Goal: Task Accomplishment & Management: Manage account settings

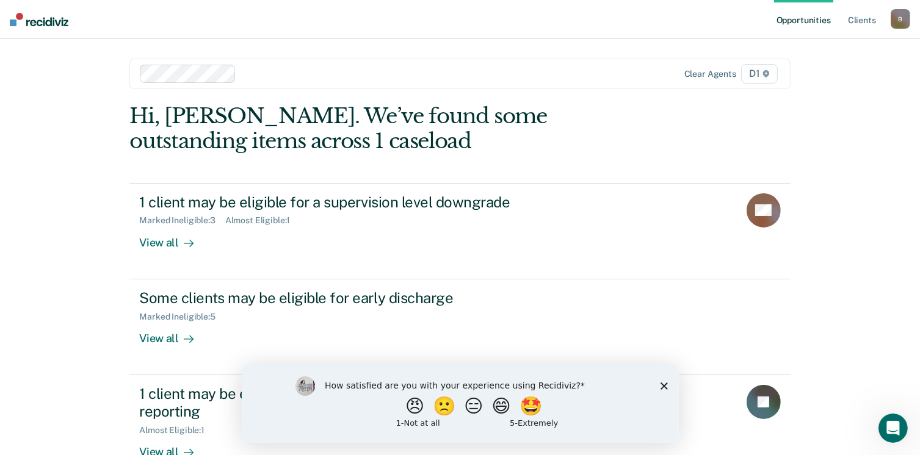
click at [660, 392] on div "How satisfied are you with your experience using Recidiviz? 😠 🙁 😑 😄 🤩 1 - Not a…" at bounding box center [459, 403] width 437 height 79
click at [668, 387] on div "How satisfied are you with your experience using Recidiviz? 😠 🙁 😑 😄 🤩 1 - Not a…" at bounding box center [459, 403] width 437 height 79
click at [657, 382] on div "How satisfied are you with your experience using Recidiviz? 😠 🙁 😑 😄 🤩 1 - Not a…" at bounding box center [459, 403] width 437 height 79
click at [660, 385] on icon "Close survey" at bounding box center [663, 385] width 7 height 7
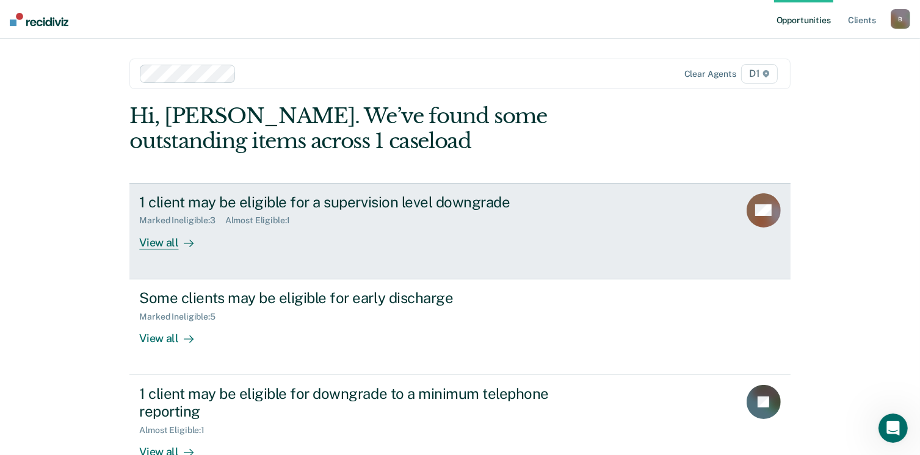
click at [146, 245] on div "View all" at bounding box center [173, 238] width 68 height 24
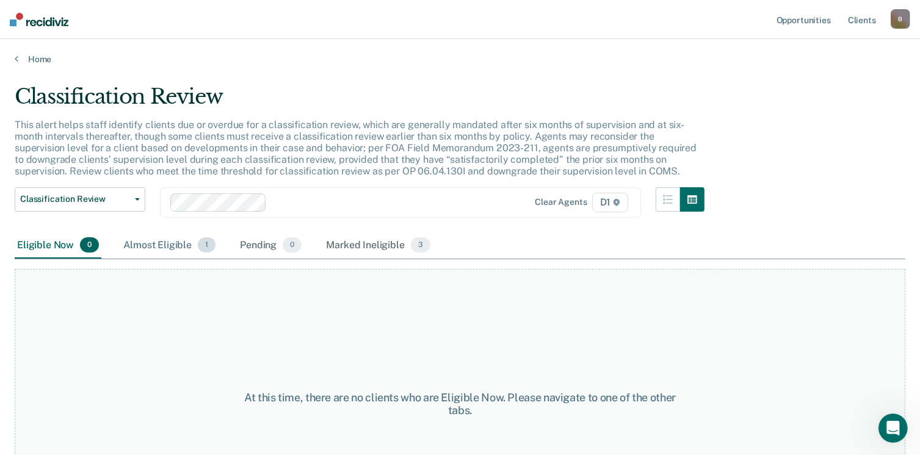
click at [175, 244] on div "Almost Eligible 1" at bounding box center [169, 245] width 97 height 27
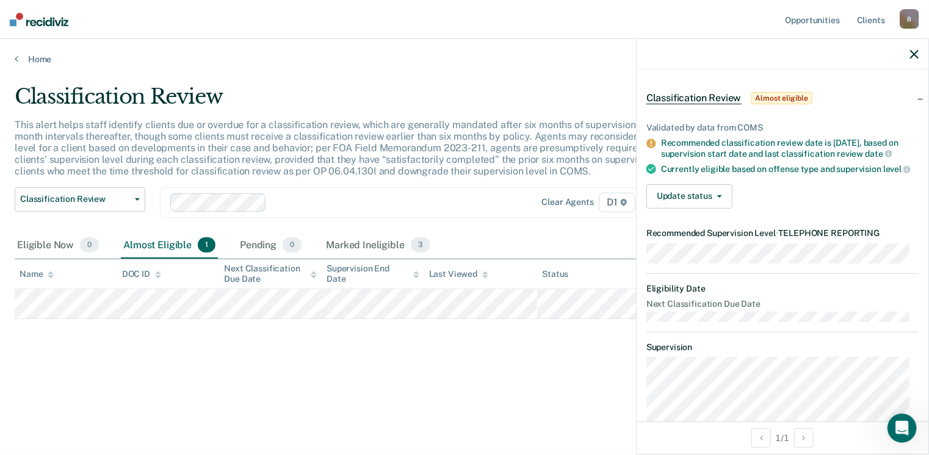
scroll to position [37, 0]
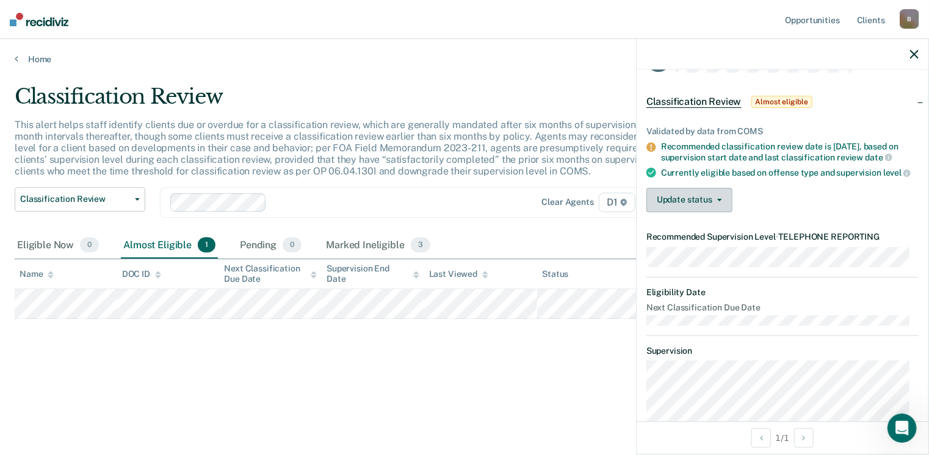
click at [724, 206] on button "Update status" at bounding box center [689, 200] width 86 height 24
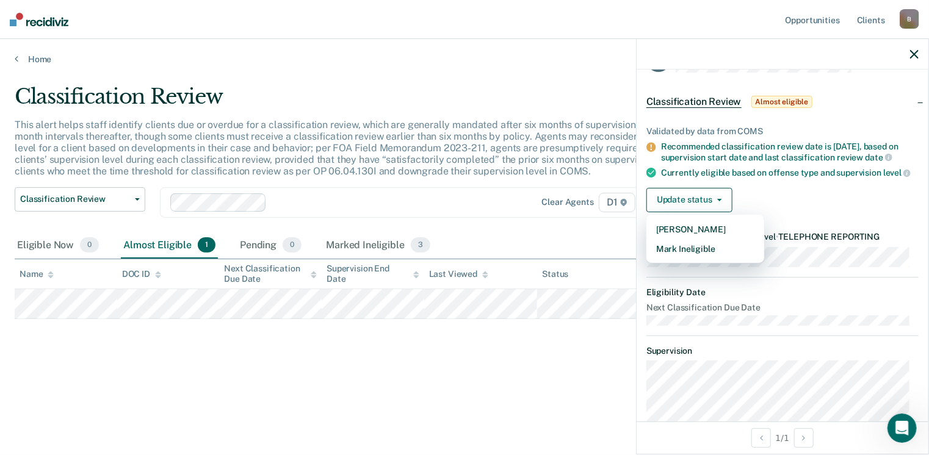
click at [671, 266] on article "JF Classification Review Almost eligible Validated by data from COMS Recommende…" at bounding box center [782, 302] width 272 height 511
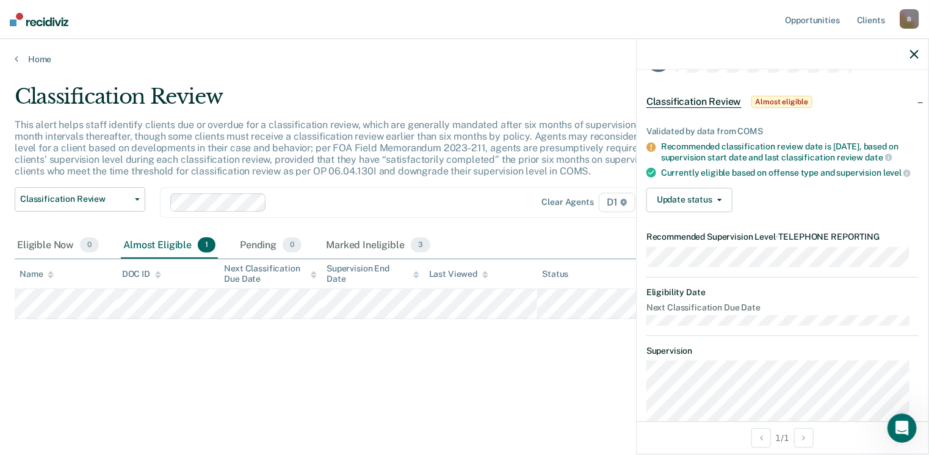
click at [721, 178] on div "Currently eligible based on offense type and supervision level" at bounding box center [789, 172] width 257 height 11
click at [718, 205] on button "Update status" at bounding box center [689, 200] width 86 height 24
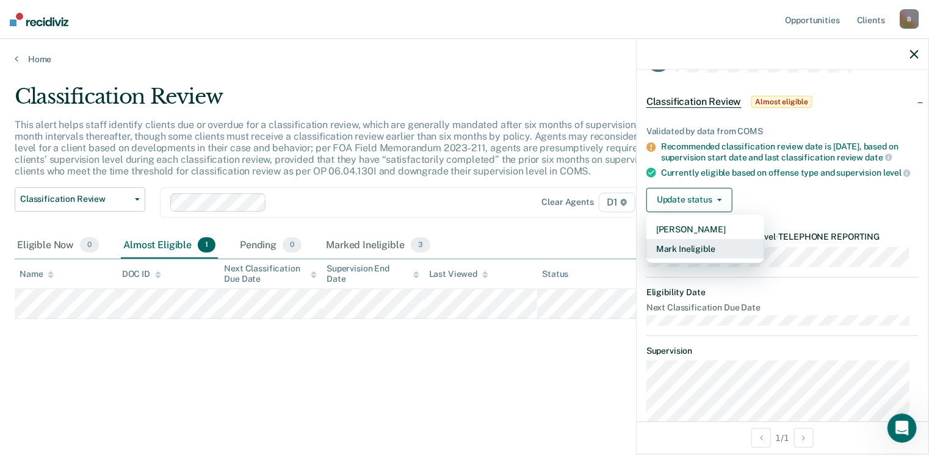
click at [689, 255] on button "Mark Ineligible" at bounding box center [705, 249] width 118 height 20
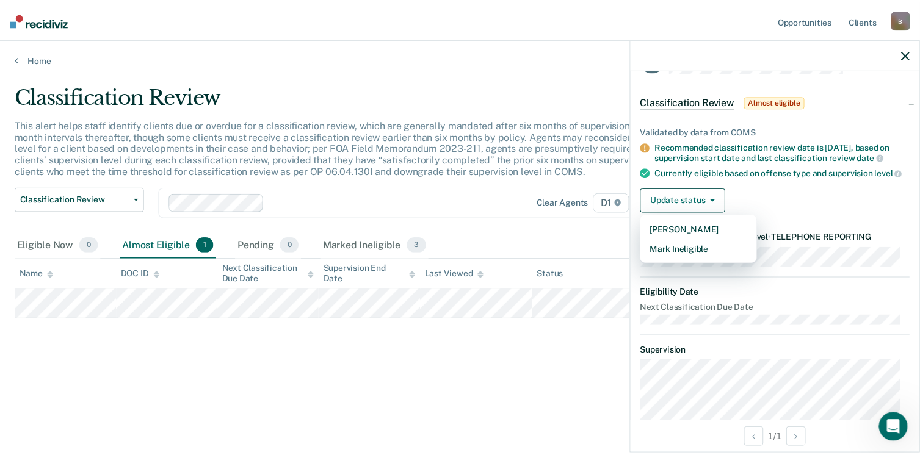
scroll to position [0, 0]
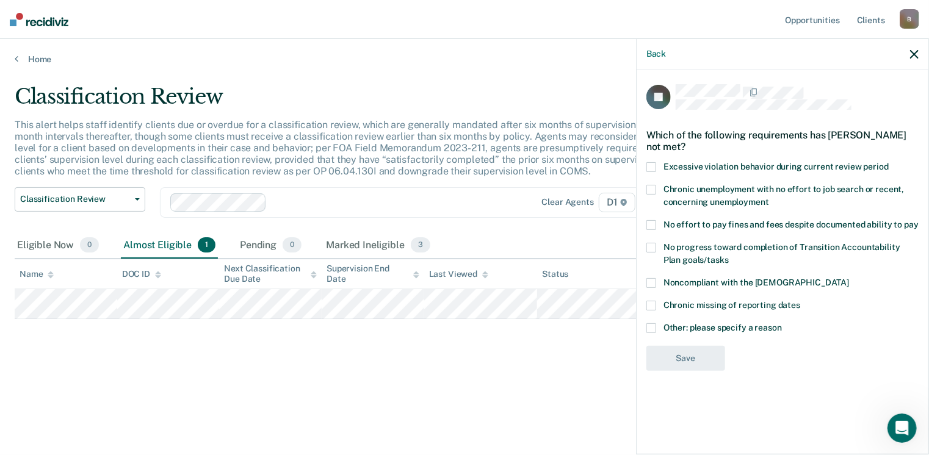
click at [918, 52] on icon "button" at bounding box center [914, 54] width 9 height 9
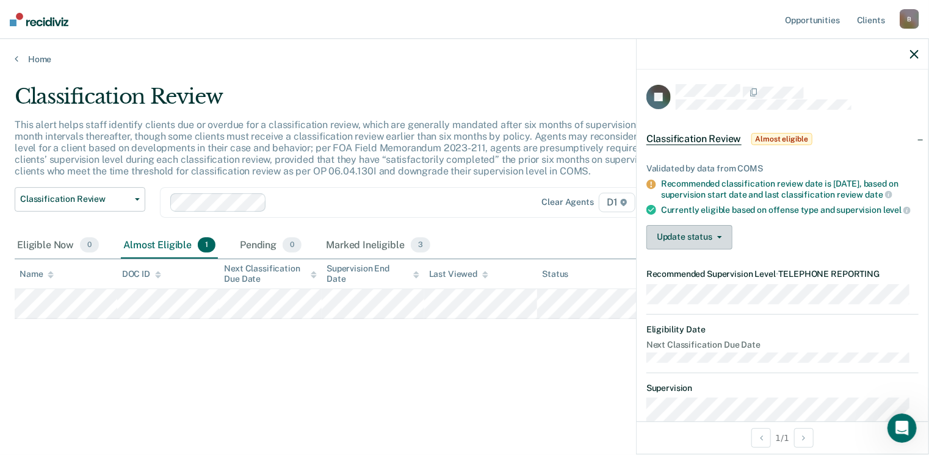
click at [681, 245] on button "Update status" at bounding box center [689, 237] width 86 height 24
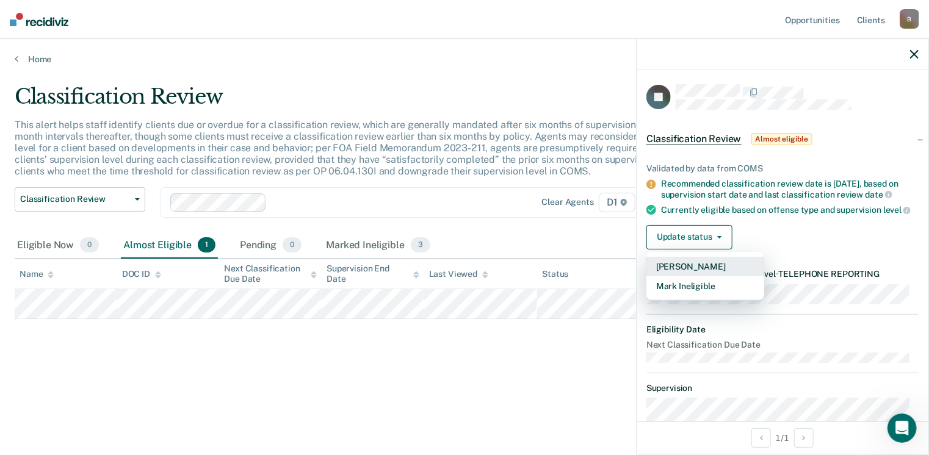
click at [676, 276] on button "[PERSON_NAME]" at bounding box center [705, 267] width 118 height 20
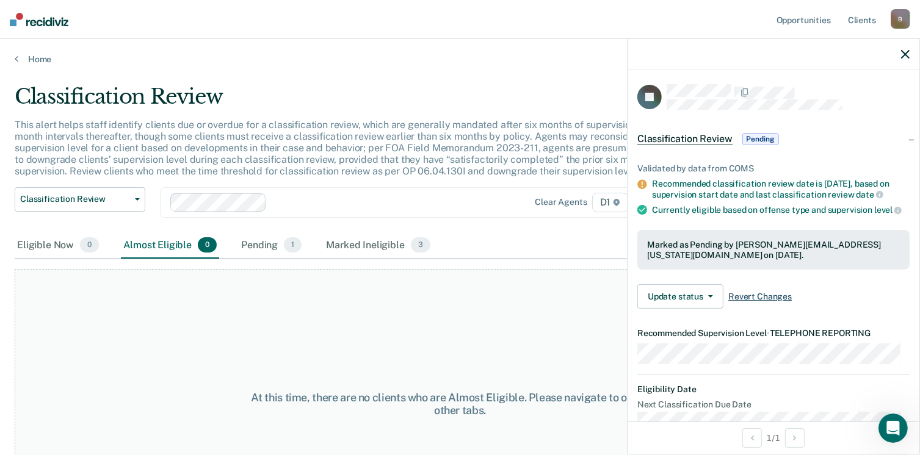
click at [738, 302] on span "Revert Changes" at bounding box center [759, 297] width 63 height 10
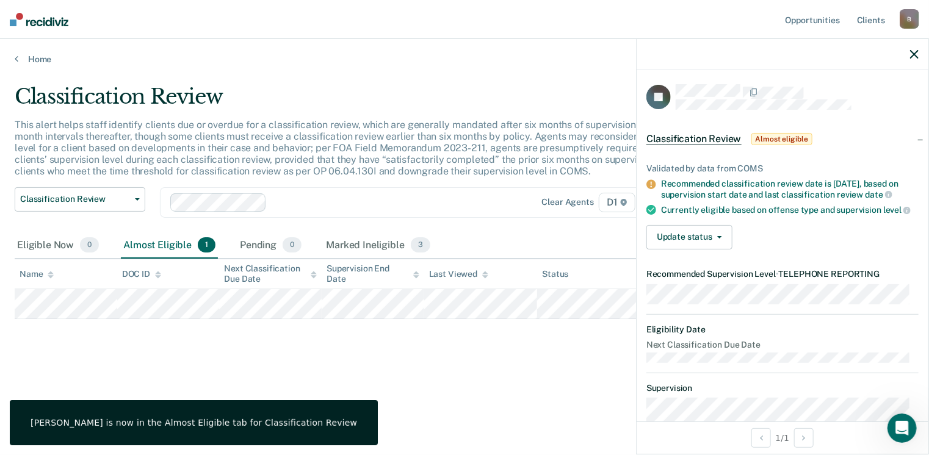
click at [162, 245] on div "Almost Eligible 1" at bounding box center [169, 245] width 97 height 27
click at [277, 248] on div "Pending 0" at bounding box center [270, 245] width 67 height 27
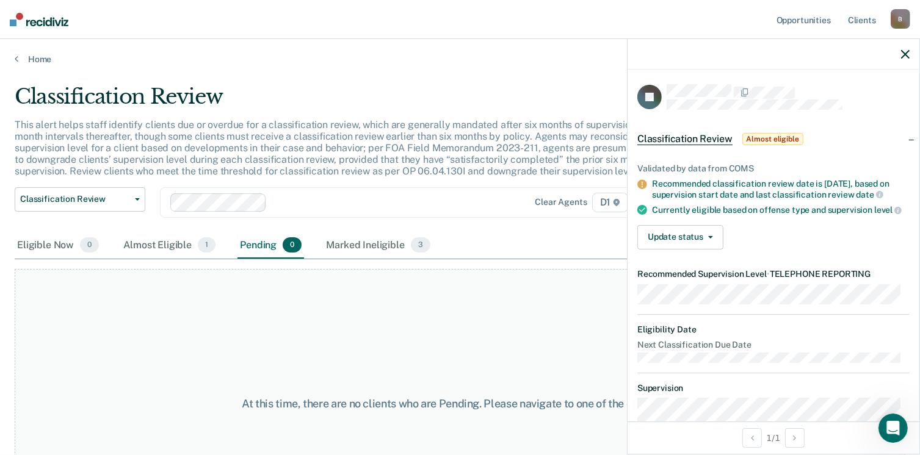
click at [906, 55] on icon "button" at bounding box center [905, 54] width 9 height 9
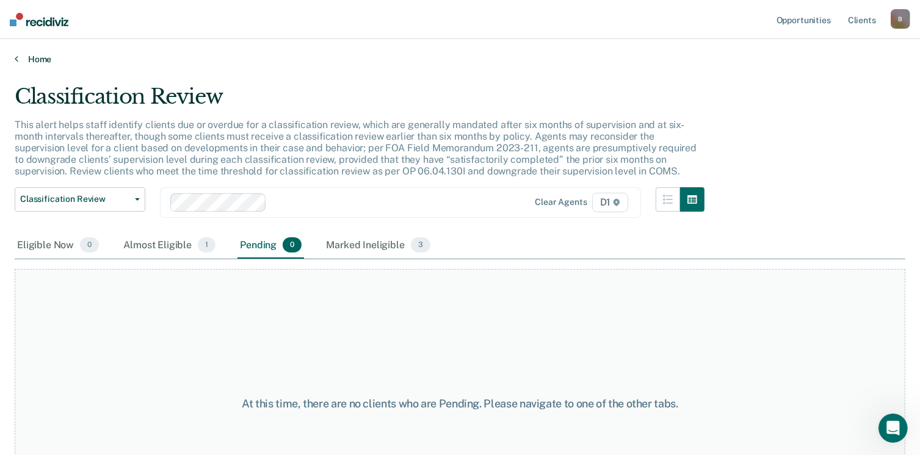
click at [16, 59] on icon at bounding box center [17, 59] width 4 height 10
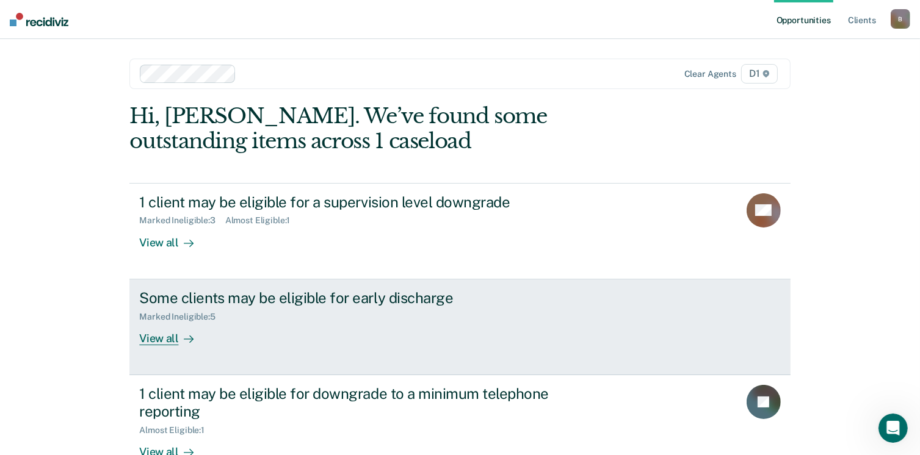
click at [173, 337] on div "View all" at bounding box center [173, 334] width 68 height 24
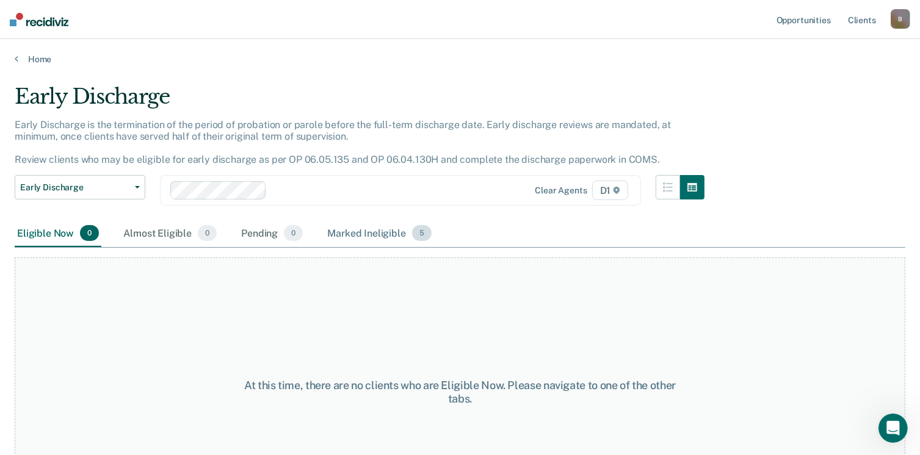
click at [393, 232] on div "Marked Ineligible 5" at bounding box center [379, 233] width 109 height 27
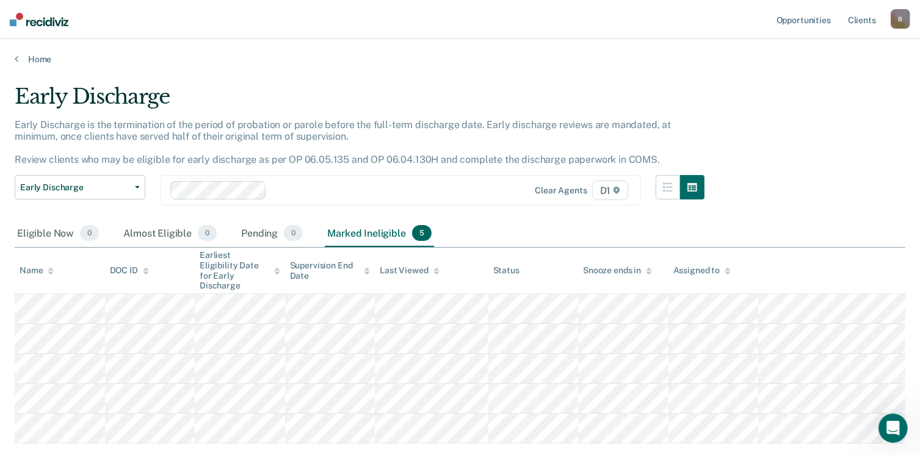
click at [642, 269] on th "Snooze ends in" at bounding box center [623, 271] width 90 height 46
click at [649, 268] on icon at bounding box center [649, 269] width 6 height 3
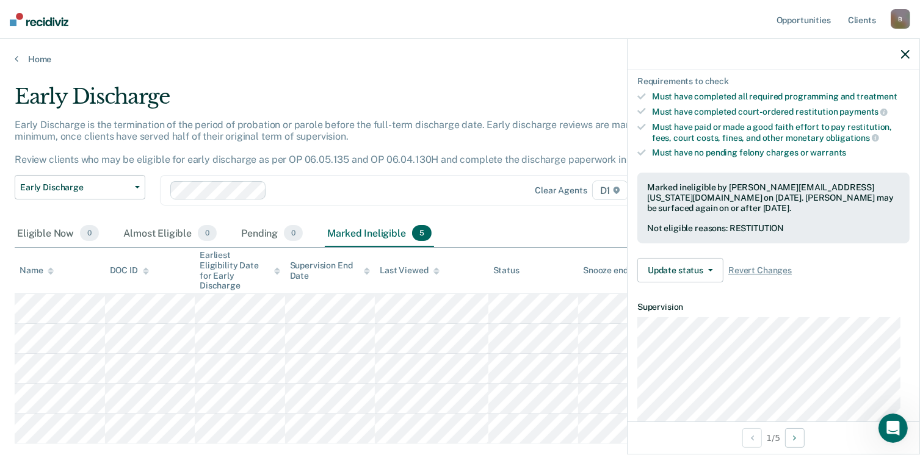
scroll to position [315, 0]
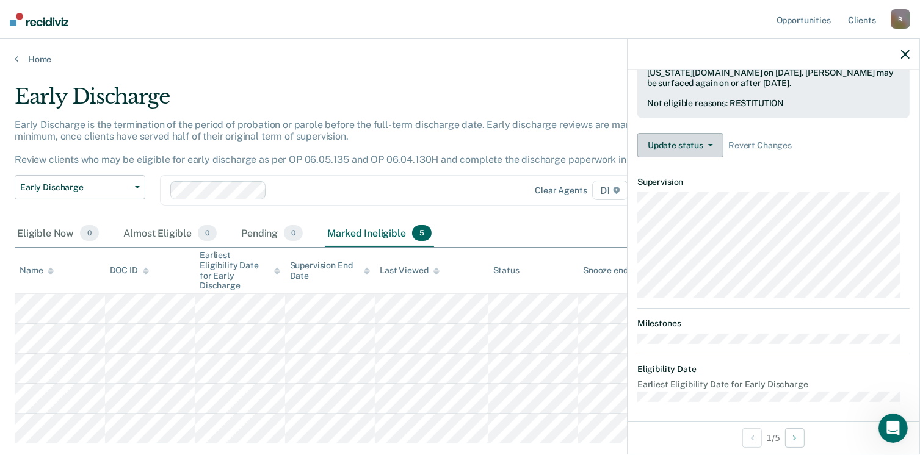
click at [705, 134] on button "Update status" at bounding box center [680, 145] width 86 height 24
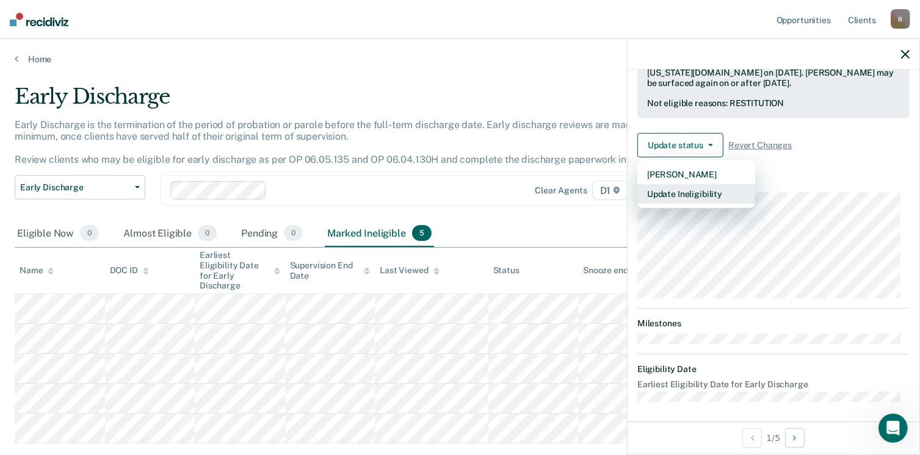
click at [665, 189] on button "Update Ineligibility" at bounding box center [696, 194] width 118 height 20
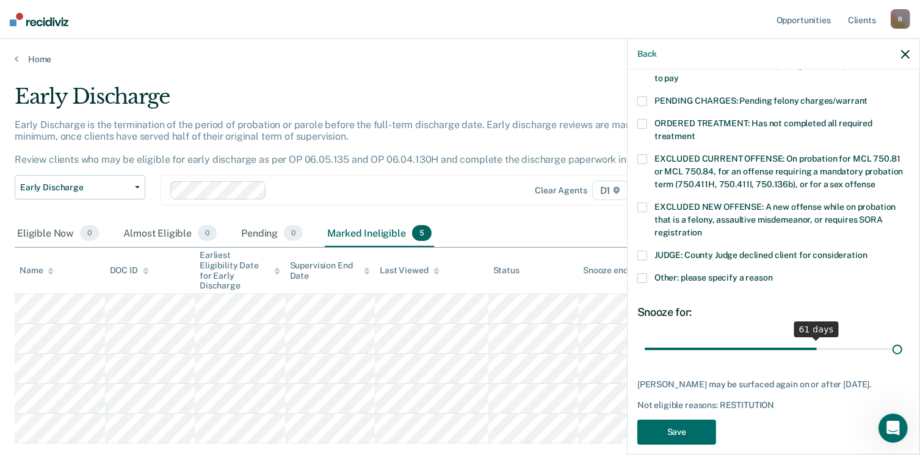
scroll to position [395, 0]
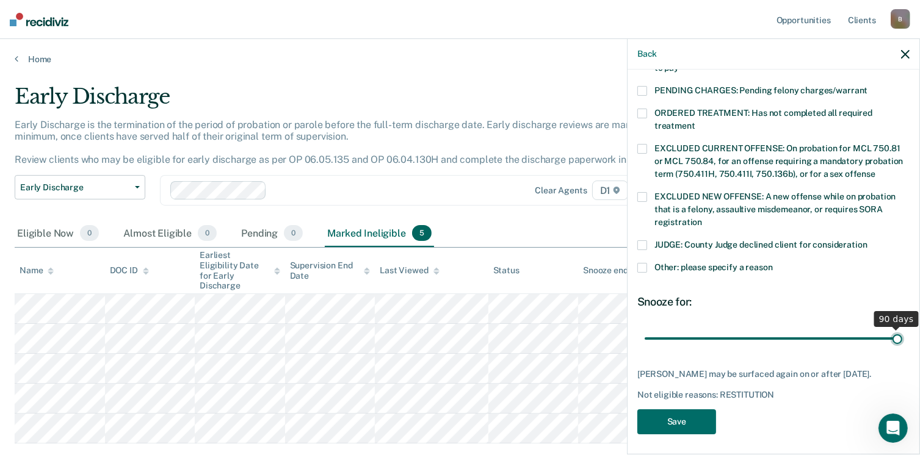
drag, startPoint x: 726, startPoint y: 323, endPoint x: 932, endPoint y: 347, distance: 208.2
type input "90"
click at [902, 347] on input "range" at bounding box center [772, 338] width 257 height 21
click at [676, 421] on button "Save" at bounding box center [676, 421] width 79 height 25
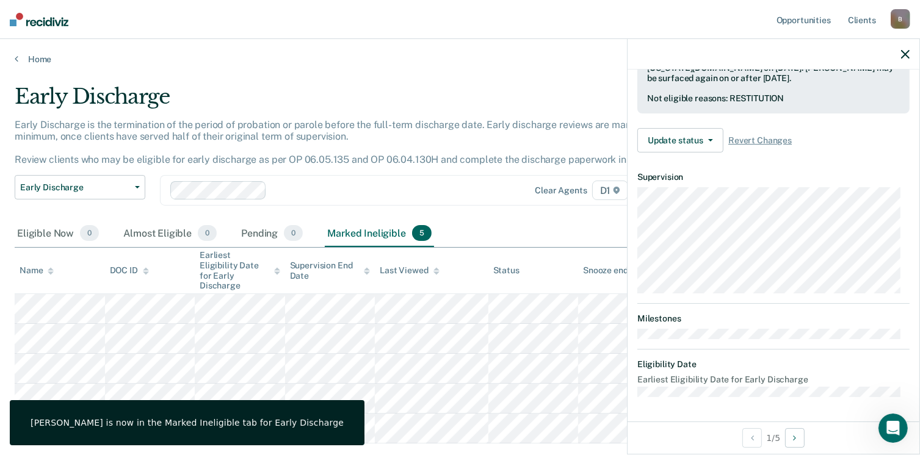
scroll to position [315, 0]
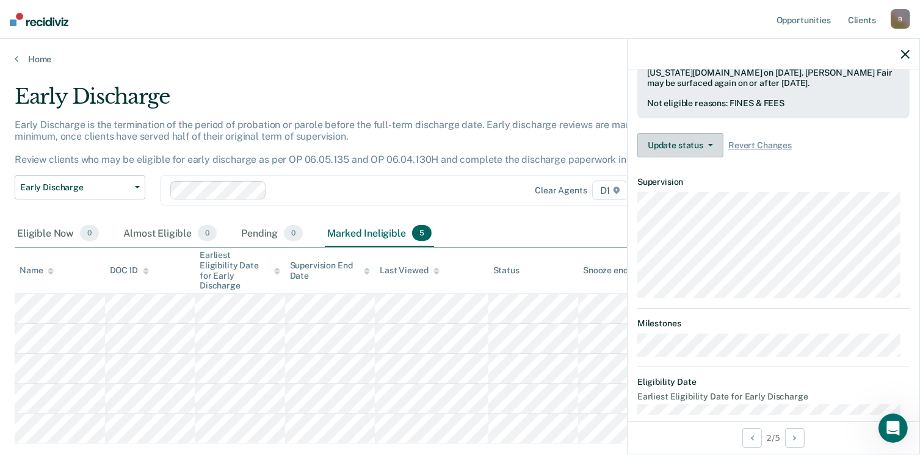
click at [691, 143] on button "Update status" at bounding box center [680, 145] width 86 height 24
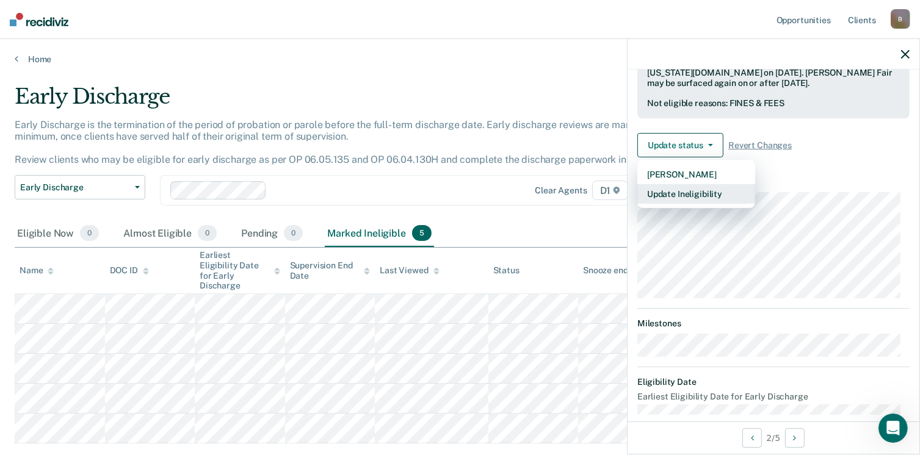
click at [676, 192] on button "Update Ineligibility" at bounding box center [696, 194] width 118 height 20
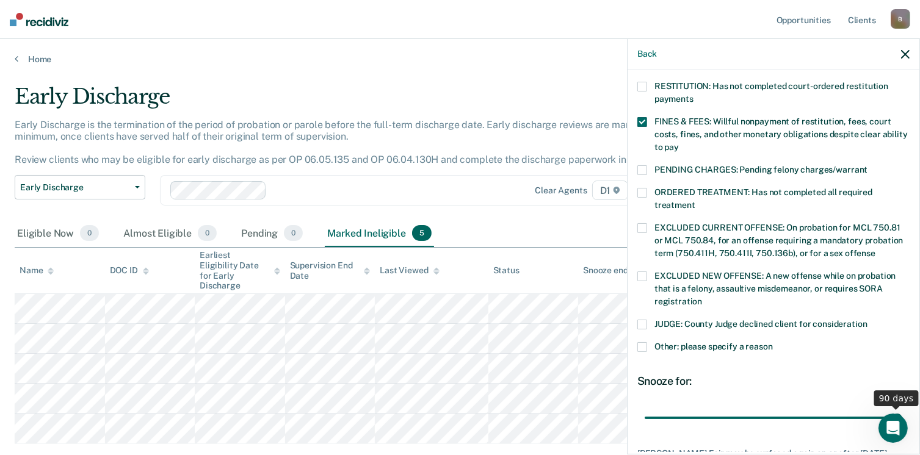
drag, startPoint x: 725, startPoint y: 403, endPoint x: 932, endPoint y: 391, distance: 207.8
type input "90"
click at [902, 408] on input "range" at bounding box center [772, 418] width 257 height 21
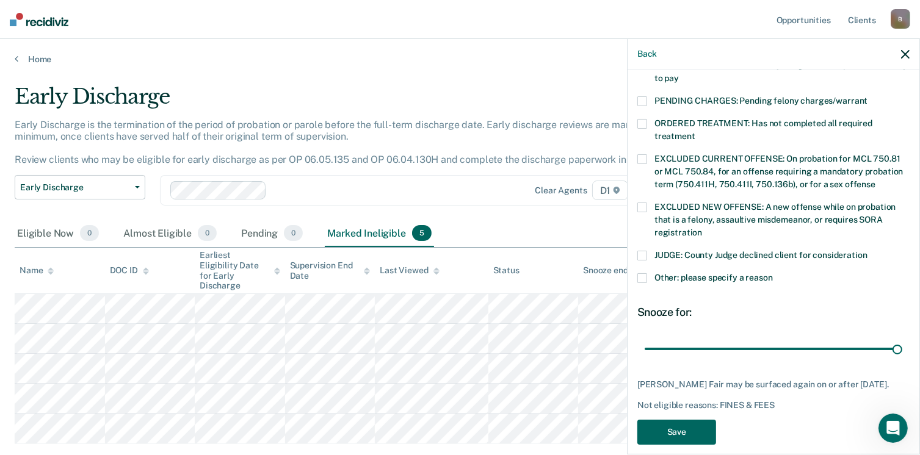
click at [681, 420] on button "Save" at bounding box center [676, 432] width 79 height 25
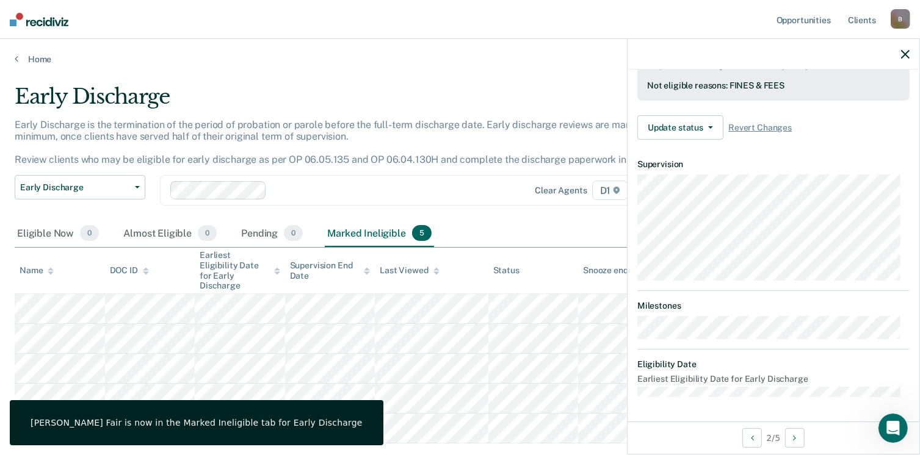
scroll to position [328, 0]
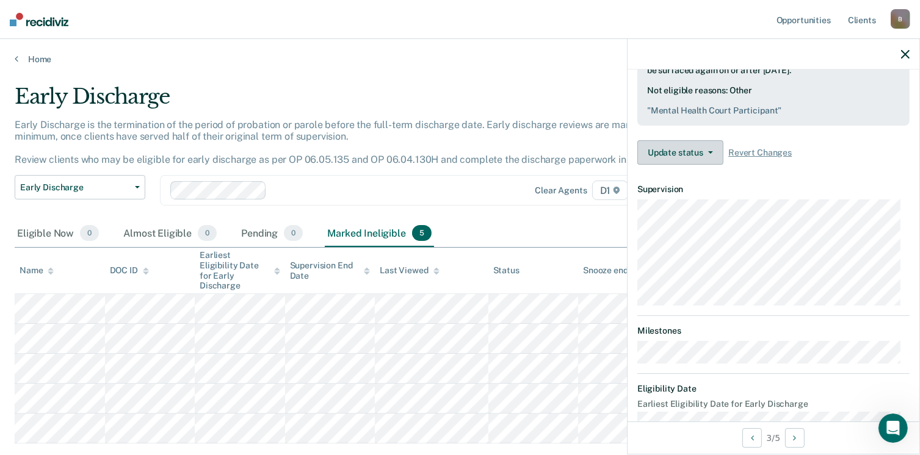
click at [700, 152] on button "Update status" at bounding box center [680, 152] width 86 height 24
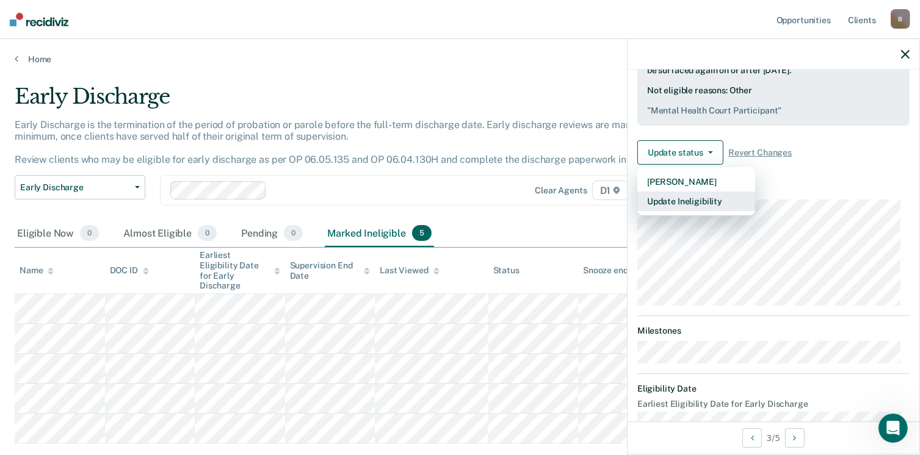
click at [687, 198] on button "Update Ineligibility" at bounding box center [696, 202] width 118 height 20
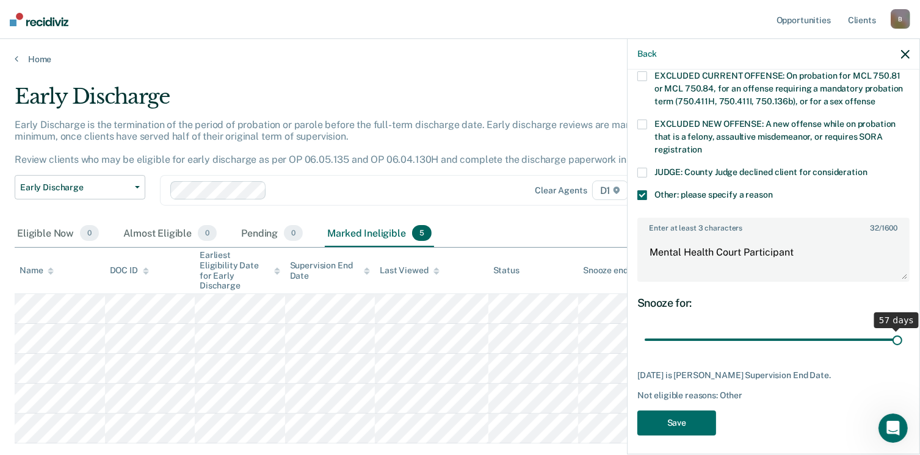
scroll to position [457, 0]
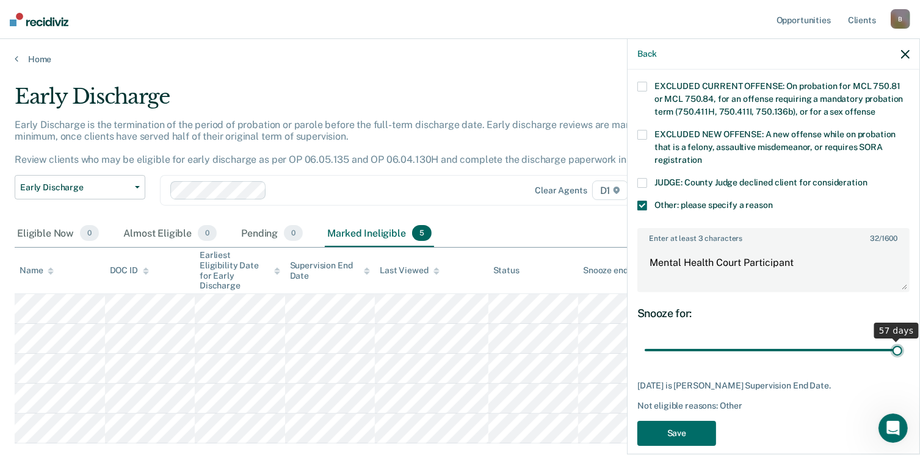
drag, startPoint x: 774, startPoint y: 325, endPoint x: 932, endPoint y: 335, distance: 158.9
type input "57"
click at [902, 340] on input "range" at bounding box center [772, 350] width 257 height 21
click at [679, 421] on button "Save" at bounding box center [676, 433] width 79 height 25
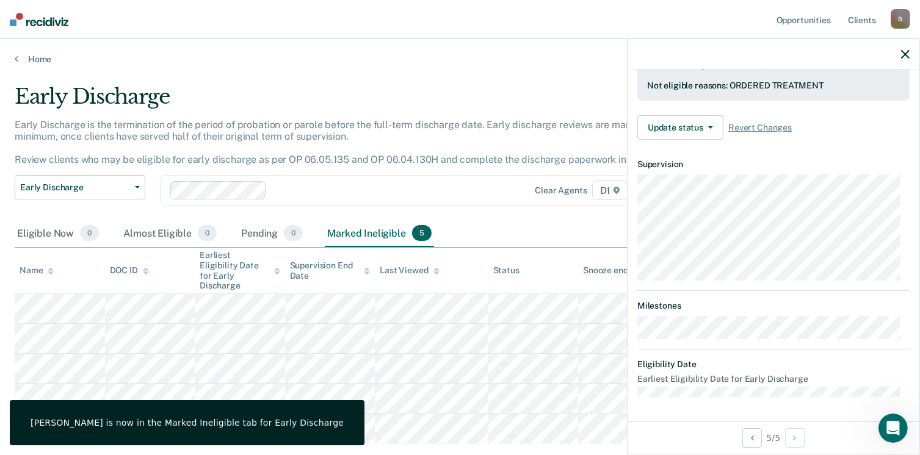
scroll to position [315, 0]
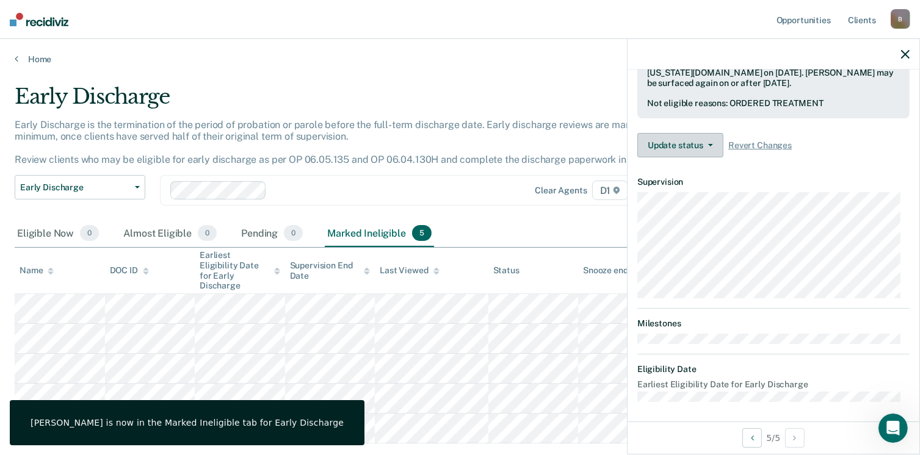
click at [674, 143] on button "Update status" at bounding box center [680, 145] width 86 height 24
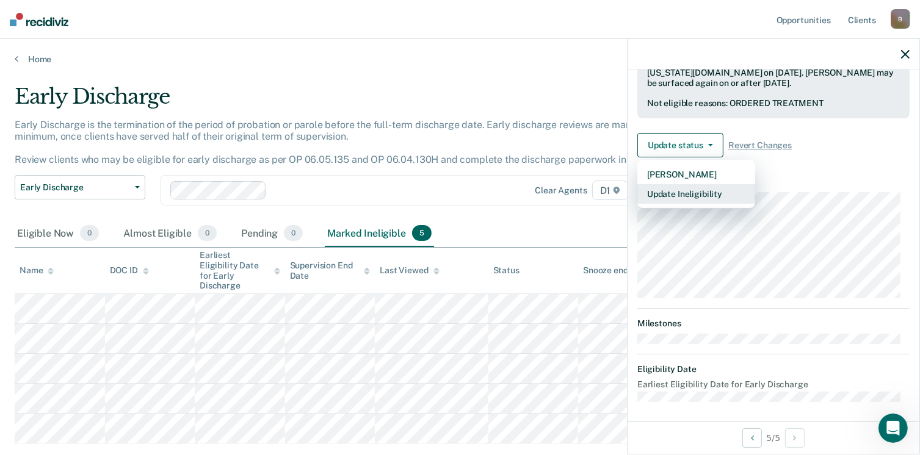
click at [677, 198] on button "Update Ineligibility" at bounding box center [696, 194] width 118 height 20
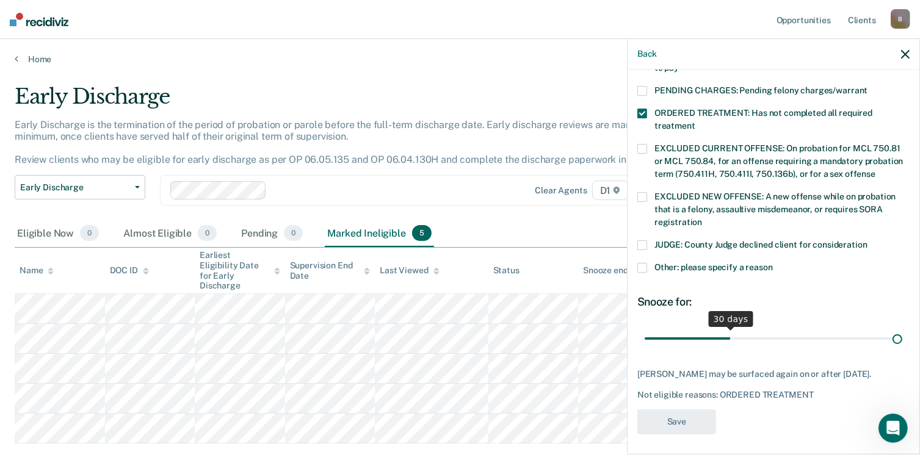
scroll to position [395, 0]
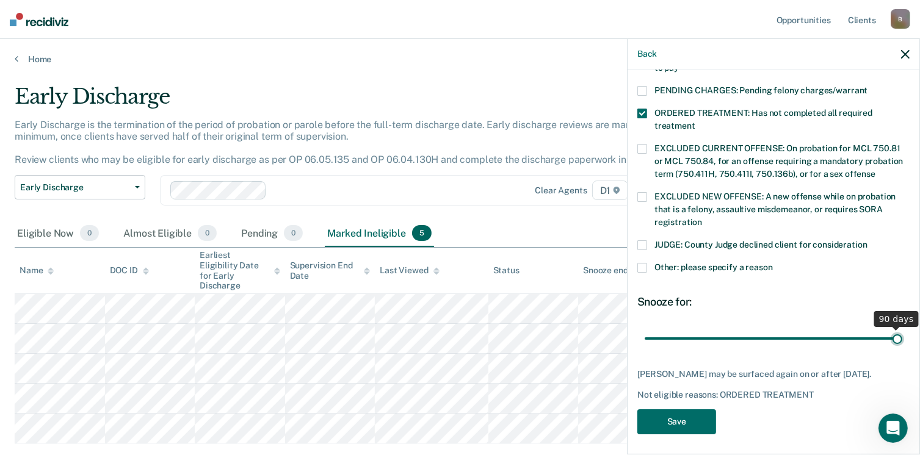
drag, startPoint x: 725, startPoint y: 328, endPoint x: 932, endPoint y: 353, distance: 208.4
type input "90"
click at [902, 350] on input "range" at bounding box center [772, 338] width 257 height 21
click at [676, 423] on button "Save" at bounding box center [676, 421] width 79 height 25
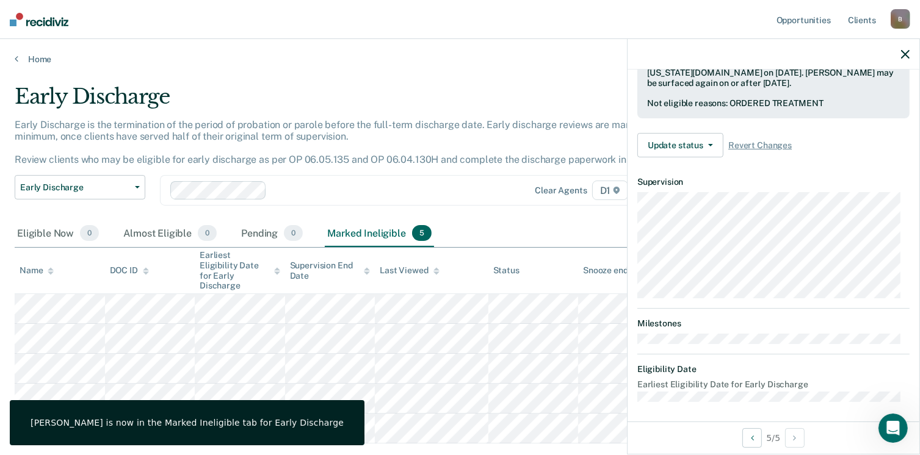
scroll to position [407, 0]
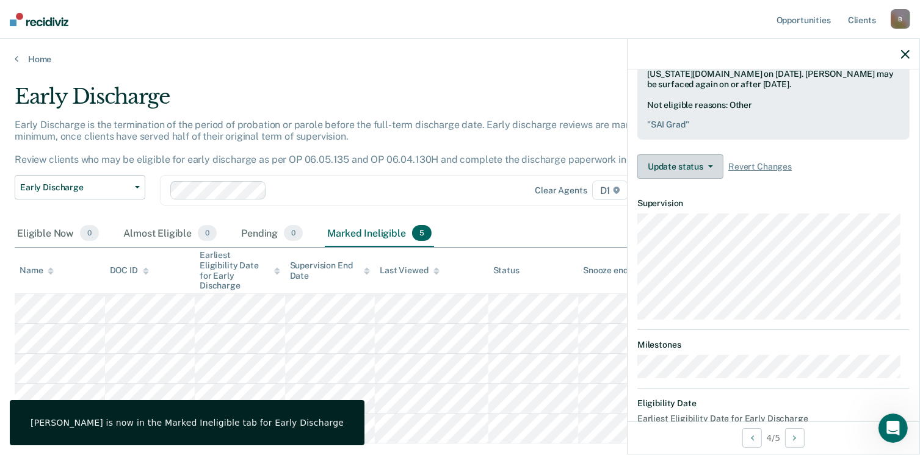
click at [700, 157] on button "Update status" at bounding box center [680, 166] width 86 height 24
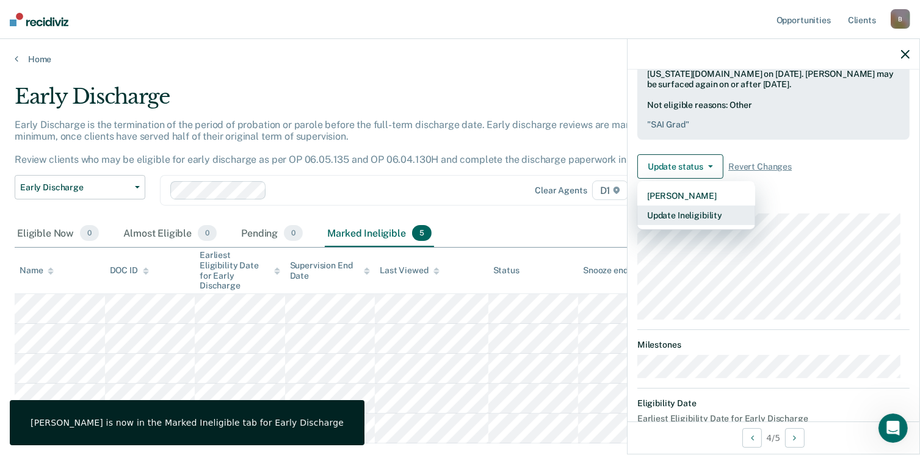
click at [687, 215] on button "Update Ineligibility" at bounding box center [696, 216] width 118 height 20
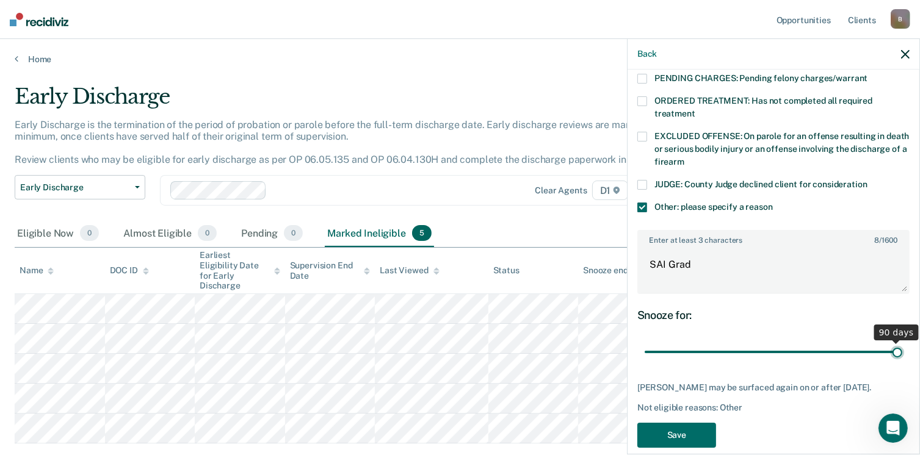
drag, startPoint x: 784, startPoint y: 335, endPoint x: 932, endPoint y: 352, distance: 148.7
type input "90"
click at [902, 352] on input "range" at bounding box center [772, 352] width 257 height 21
click at [680, 428] on button "Save" at bounding box center [676, 435] width 79 height 25
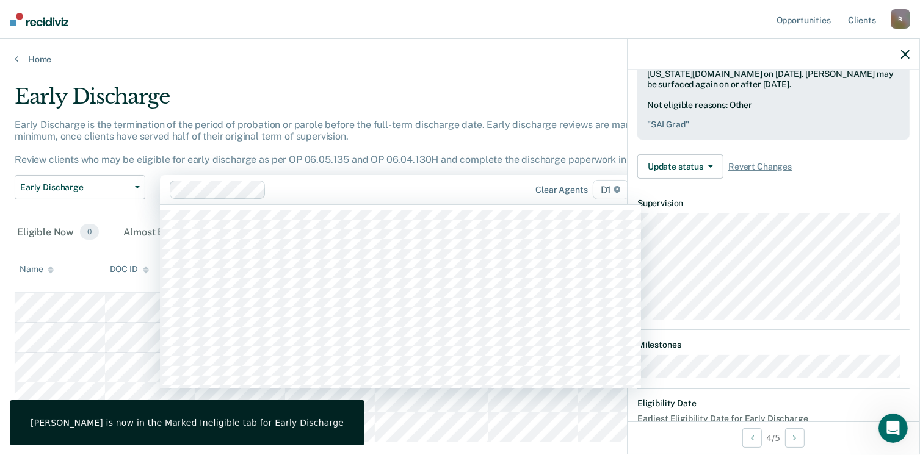
click at [474, 198] on div at bounding box center [331, 190] width 323 height 18
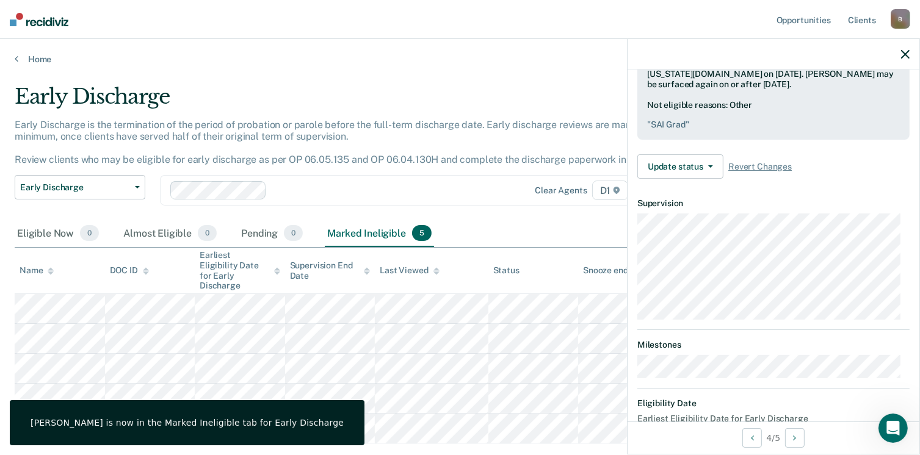
click at [903, 56] on icon "button" at bounding box center [905, 54] width 9 height 9
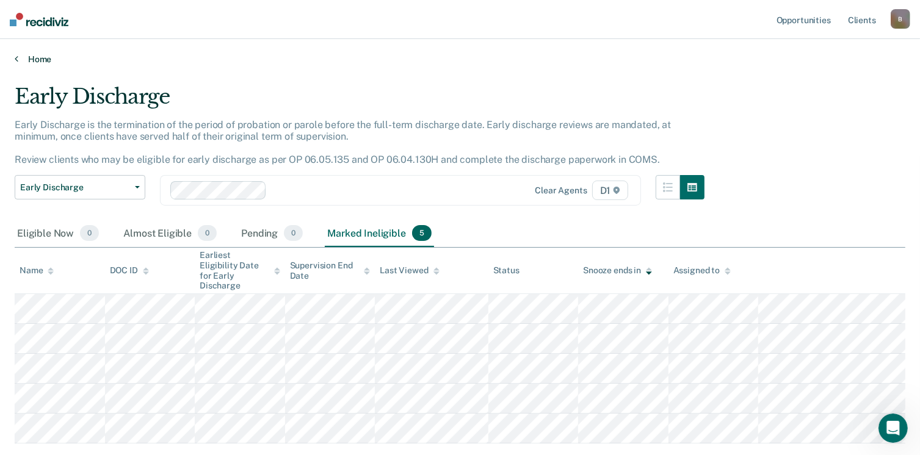
click at [21, 60] on link "Home" at bounding box center [460, 59] width 890 height 11
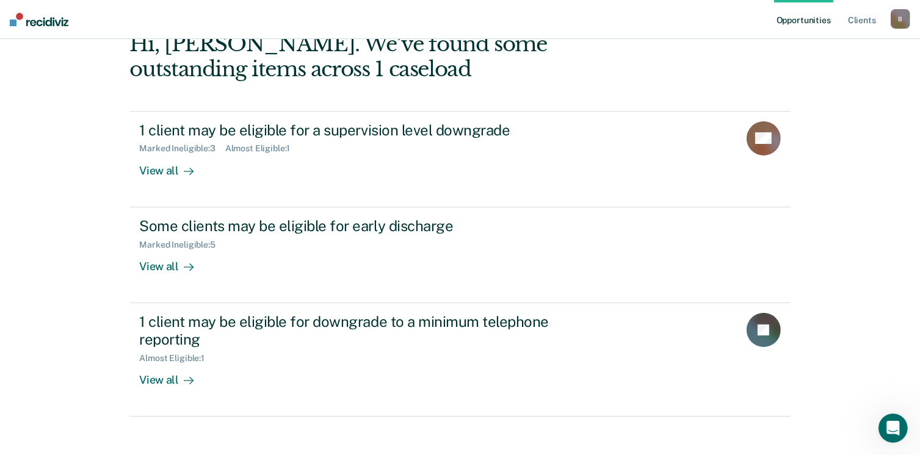
scroll to position [81, 0]
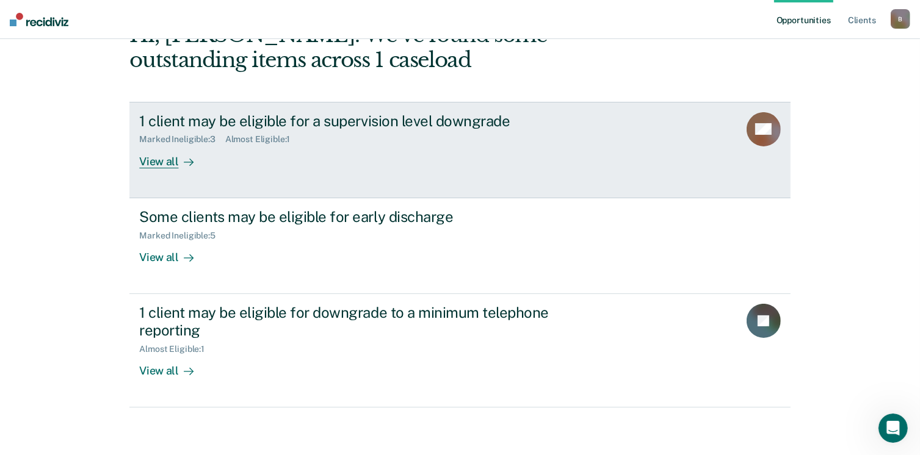
click at [156, 164] on div "View all" at bounding box center [173, 157] width 68 height 24
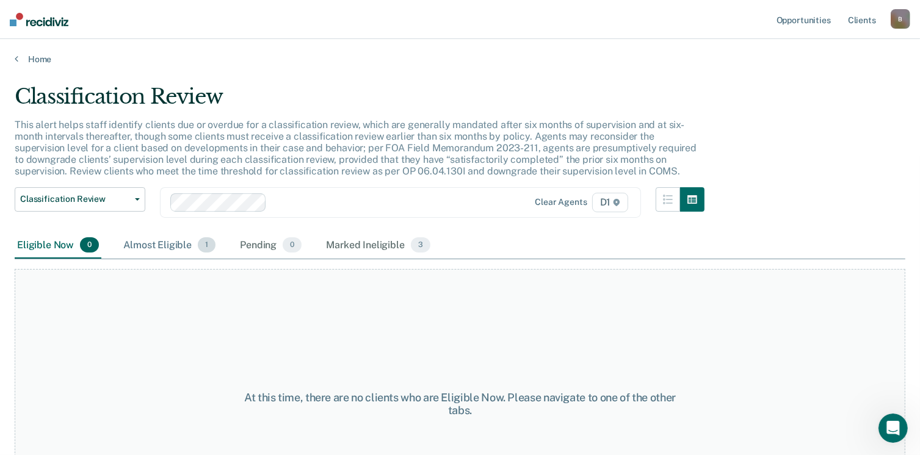
click at [171, 234] on div "Almost Eligible 1" at bounding box center [169, 245] width 97 height 27
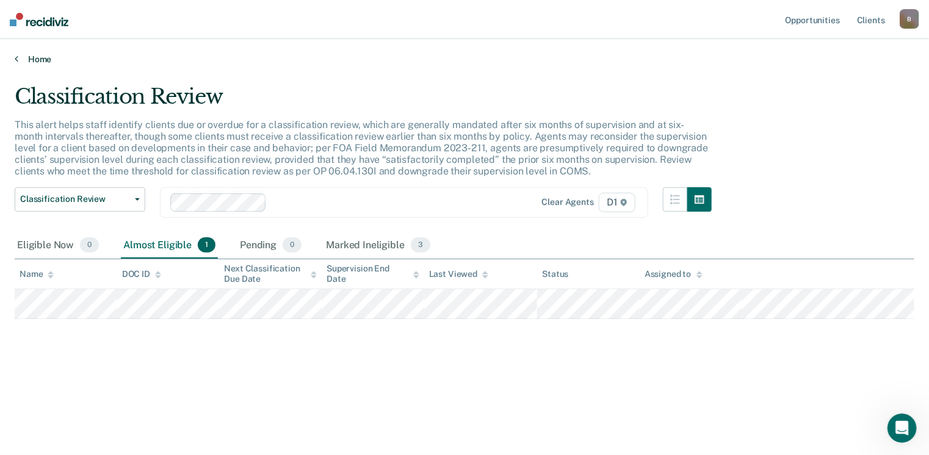
click at [17, 60] on icon at bounding box center [17, 59] width 4 height 10
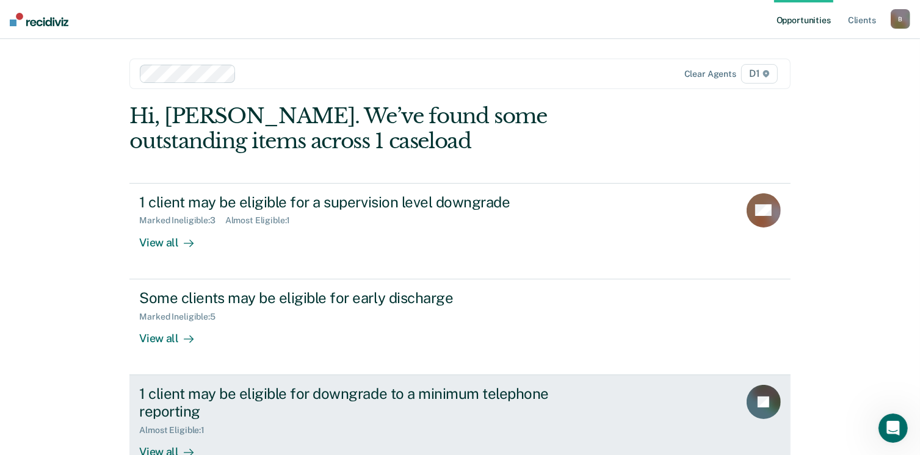
click at [173, 448] on div "View all" at bounding box center [173, 447] width 68 height 24
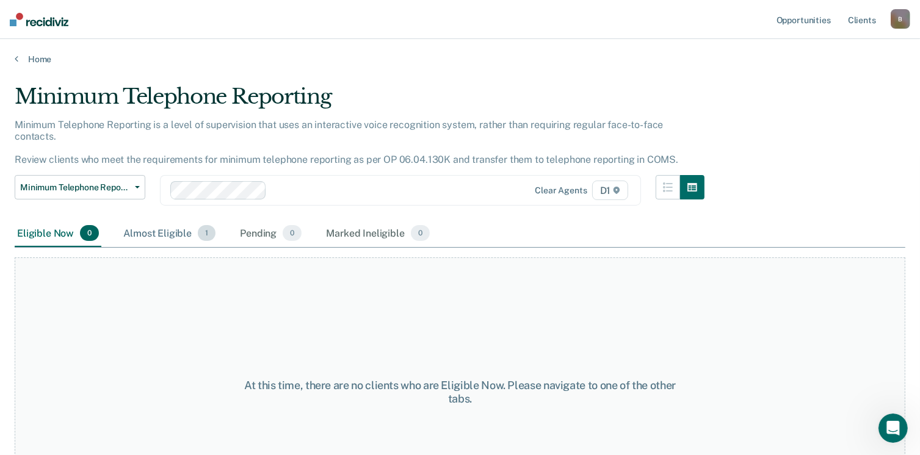
click at [171, 220] on div "Almost Eligible 1" at bounding box center [169, 233] width 97 height 27
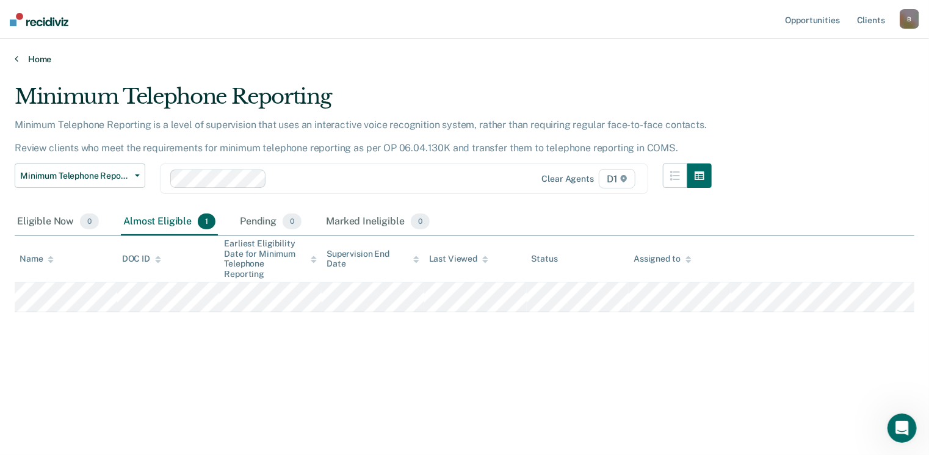
click at [15, 54] on icon at bounding box center [17, 59] width 4 height 10
